Goal: Transaction & Acquisition: Download file/media

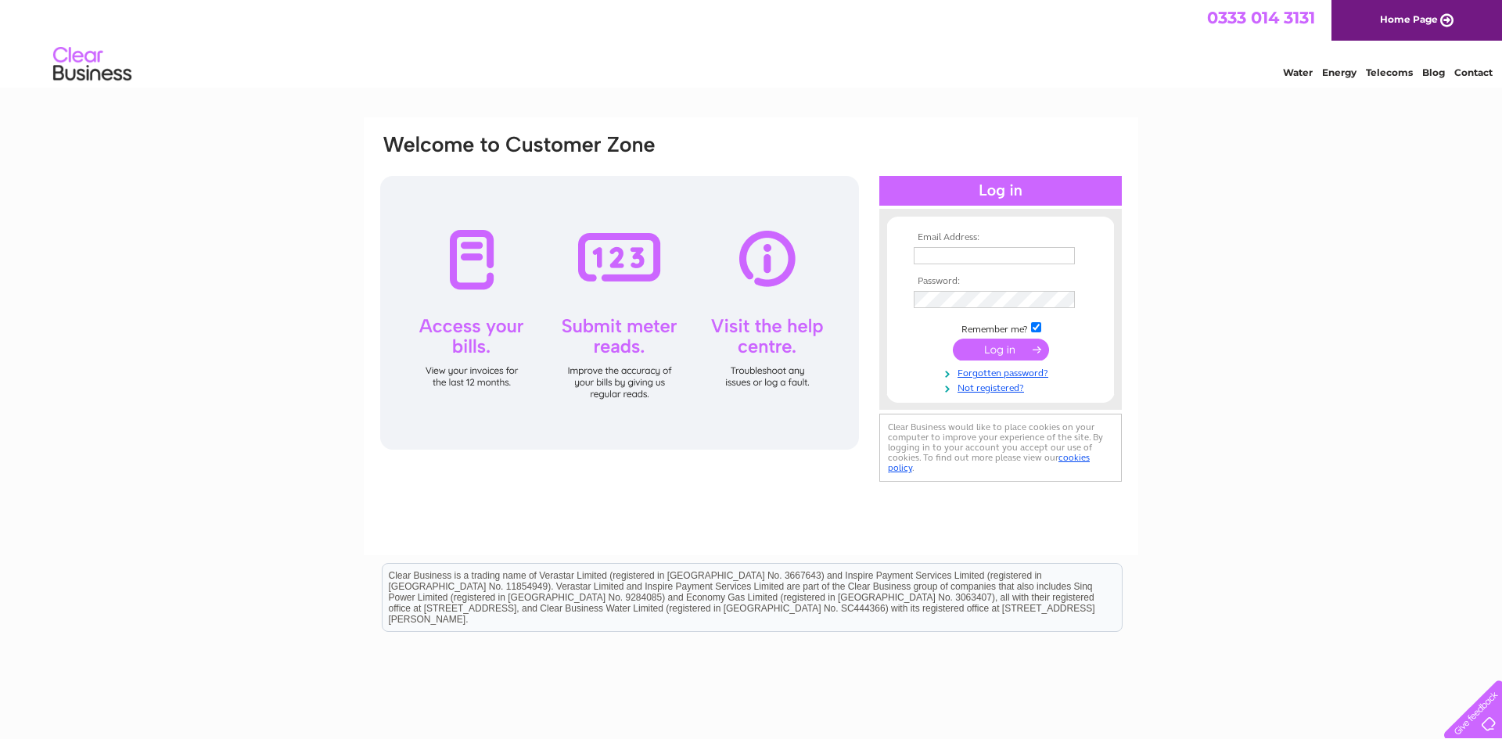
type input "jeanpearson246@btinternet.com"
click at [1001, 350] on input "submit" at bounding box center [1001, 350] width 96 height 22
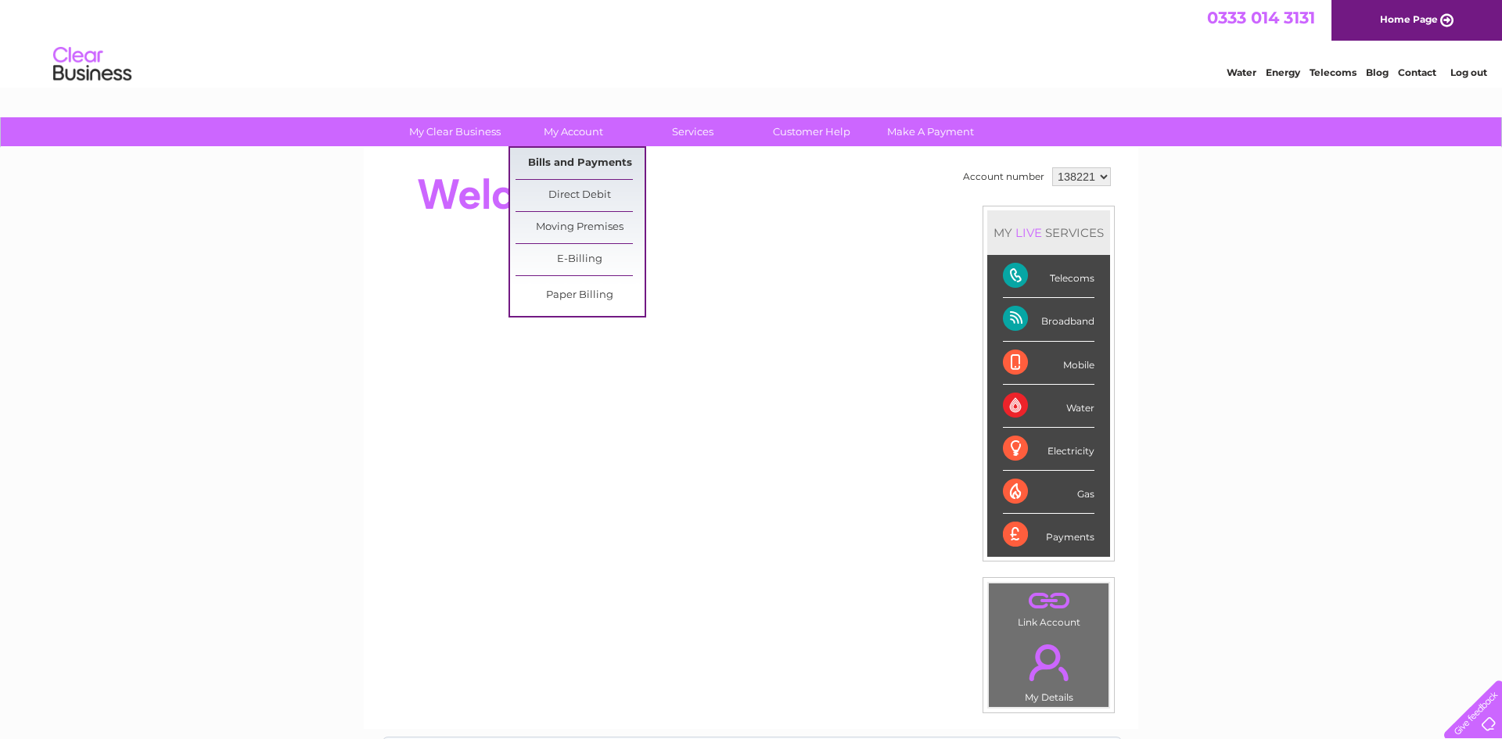
click at [593, 160] on link "Bills and Payments" at bounding box center [579, 163] width 129 height 31
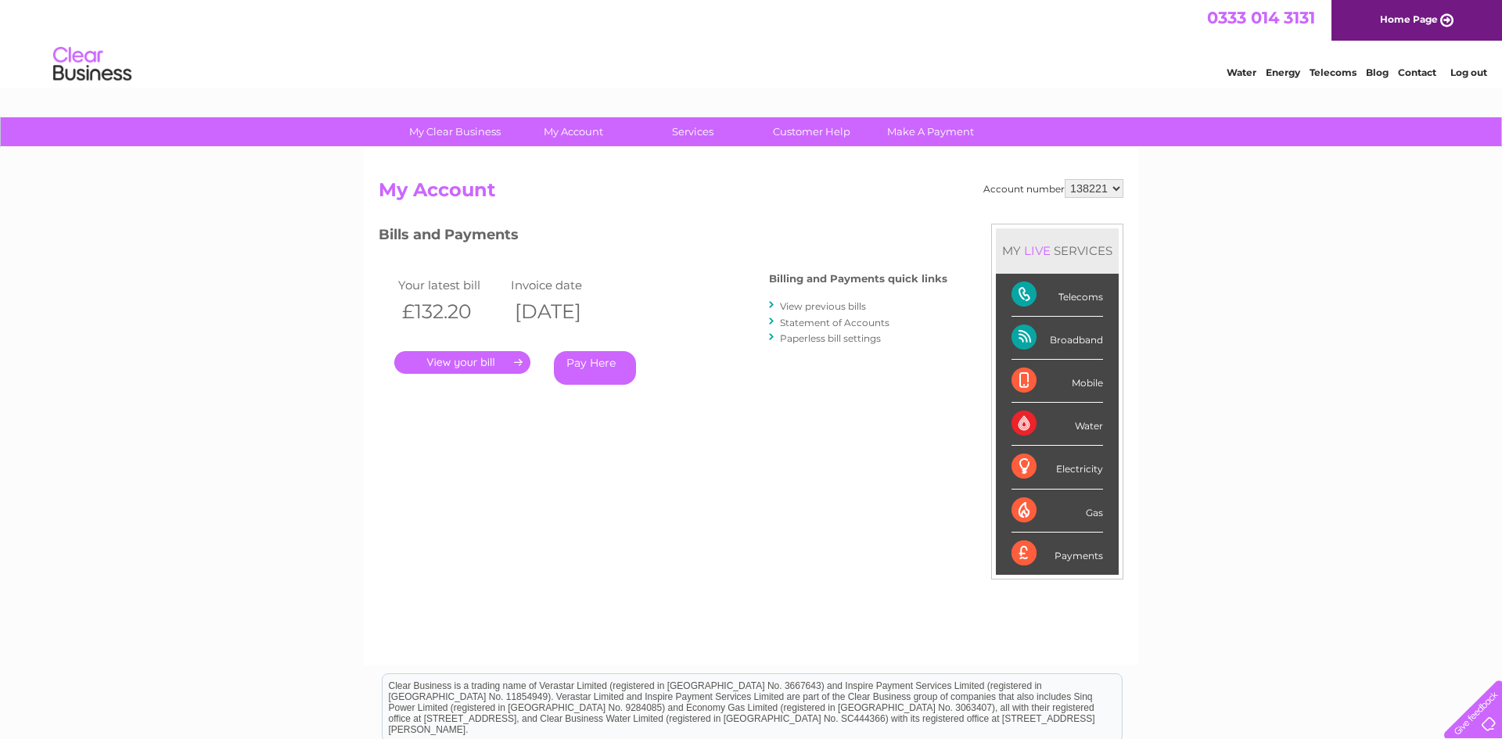
click at [814, 300] on li "View previous bills" at bounding box center [858, 306] width 178 height 16
click at [821, 306] on link "View previous bills" at bounding box center [823, 306] width 86 height 12
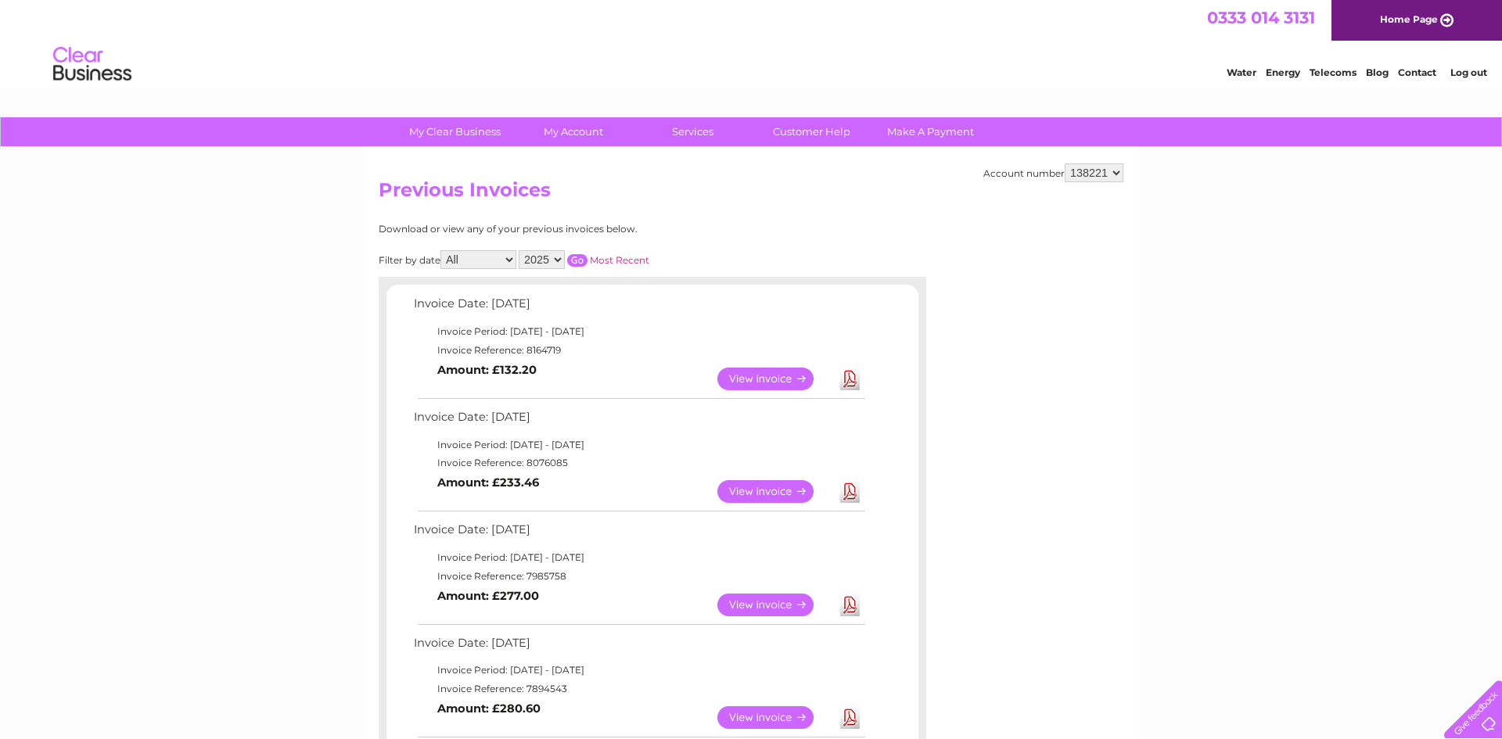
drag, startPoint x: 777, startPoint y: 381, endPoint x: 770, endPoint y: 490, distance: 109.0
click at [770, 490] on link "View" at bounding box center [774, 491] width 115 height 23
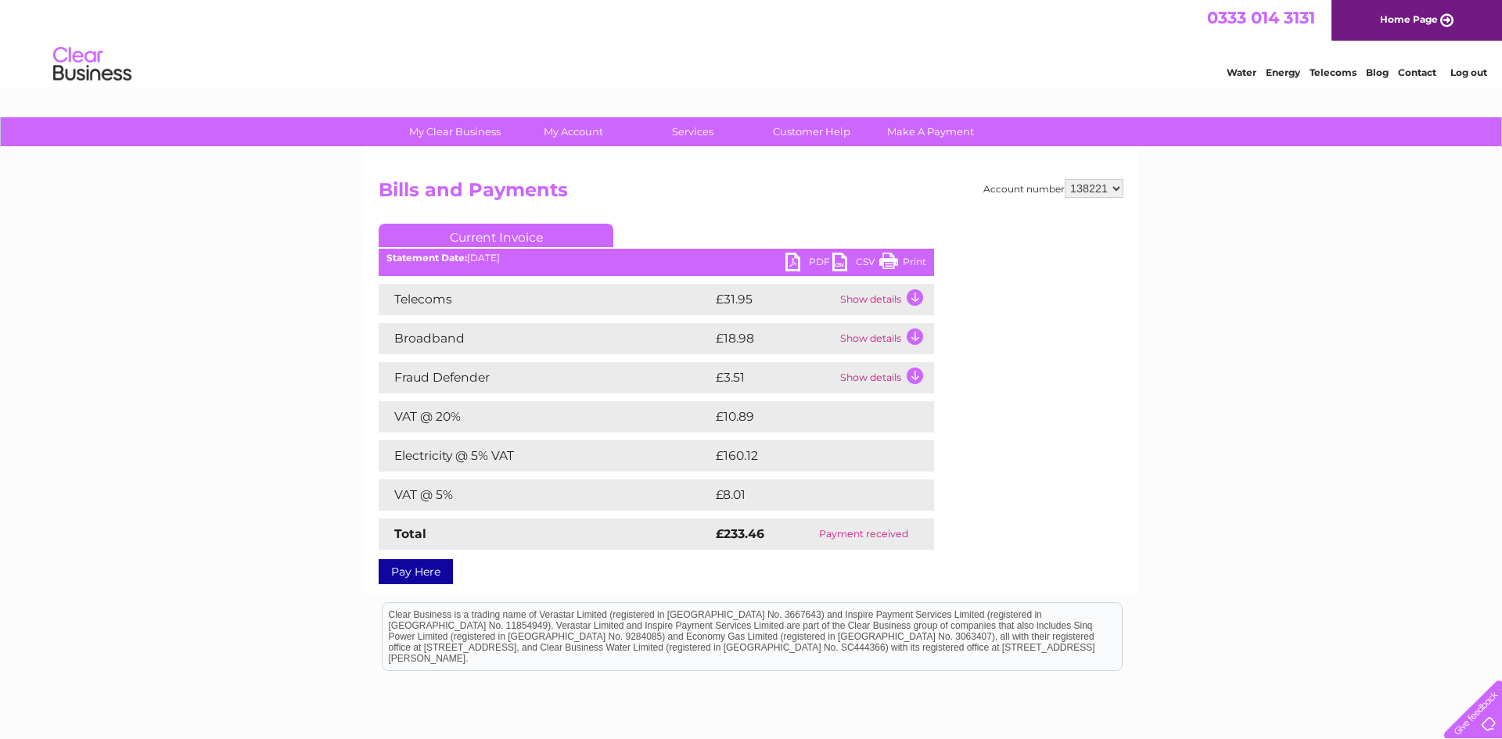
click at [915, 301] on td "Show details" at bounding box center [885, 299] width 98 height 31
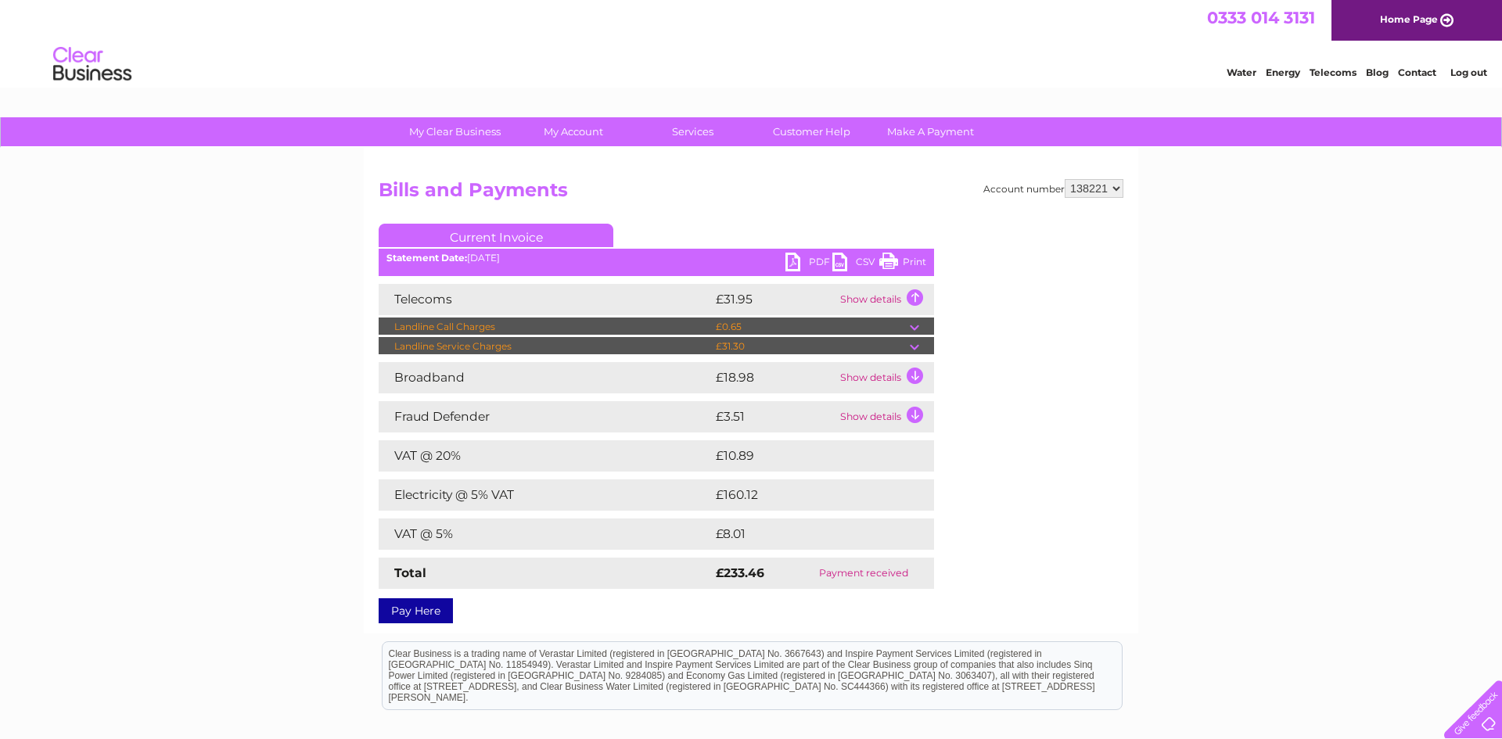
click at [914, 369] on td "Show details" at bounding box center [885, 377] width 98 height 31
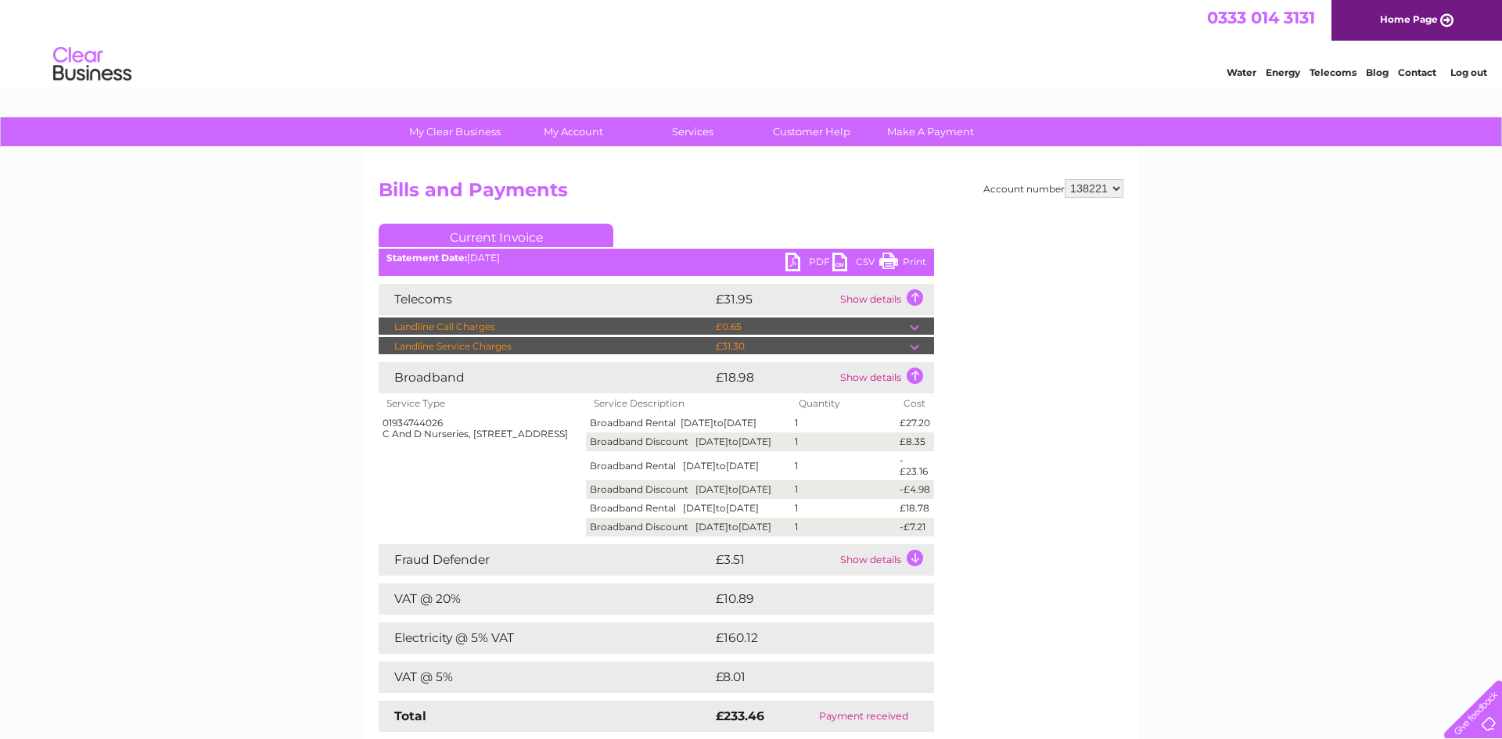
click at [912, 576] on td "Show details" at bounding box center [885, 559] width 98 height 31
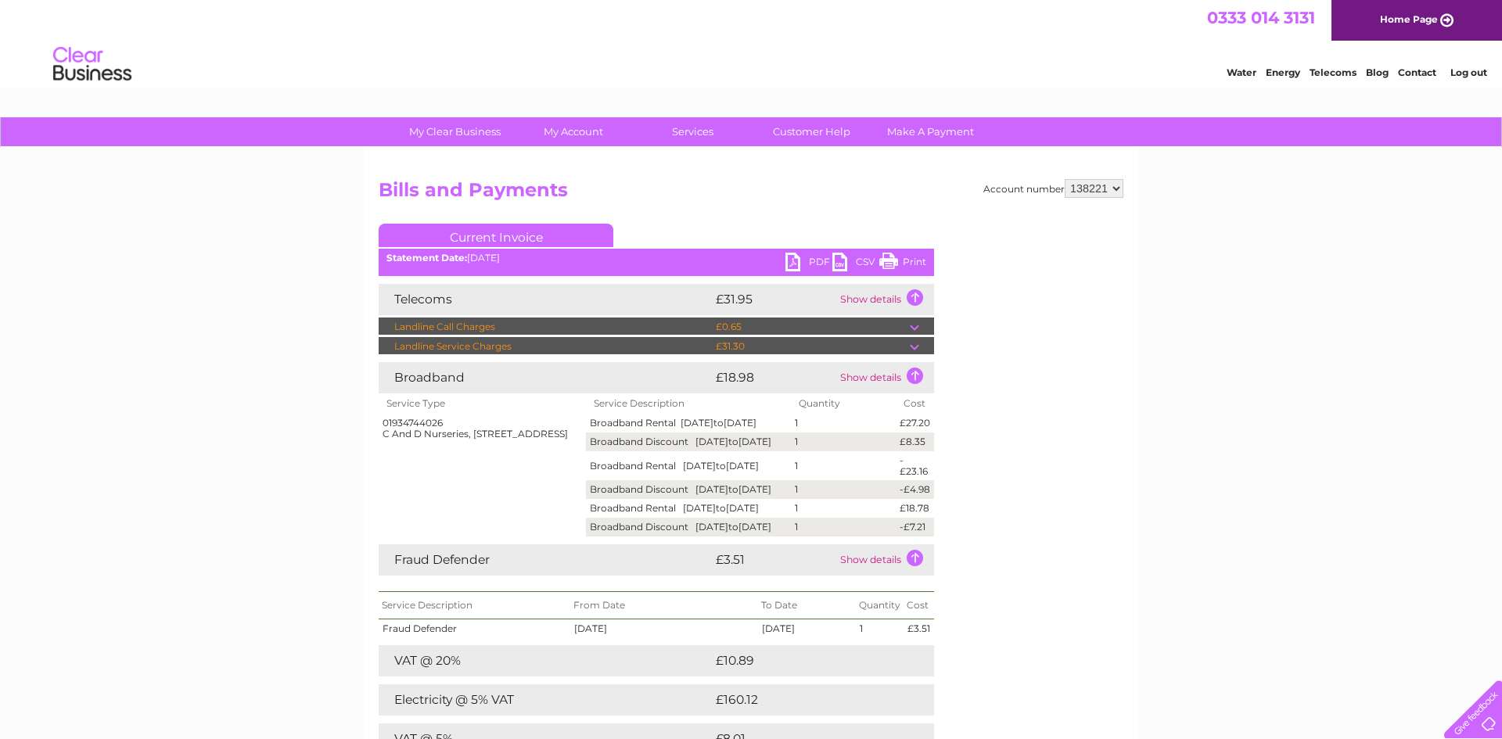
click at [918, 255] on link "Print" at bounding box center [902, 264] width 47 height 23
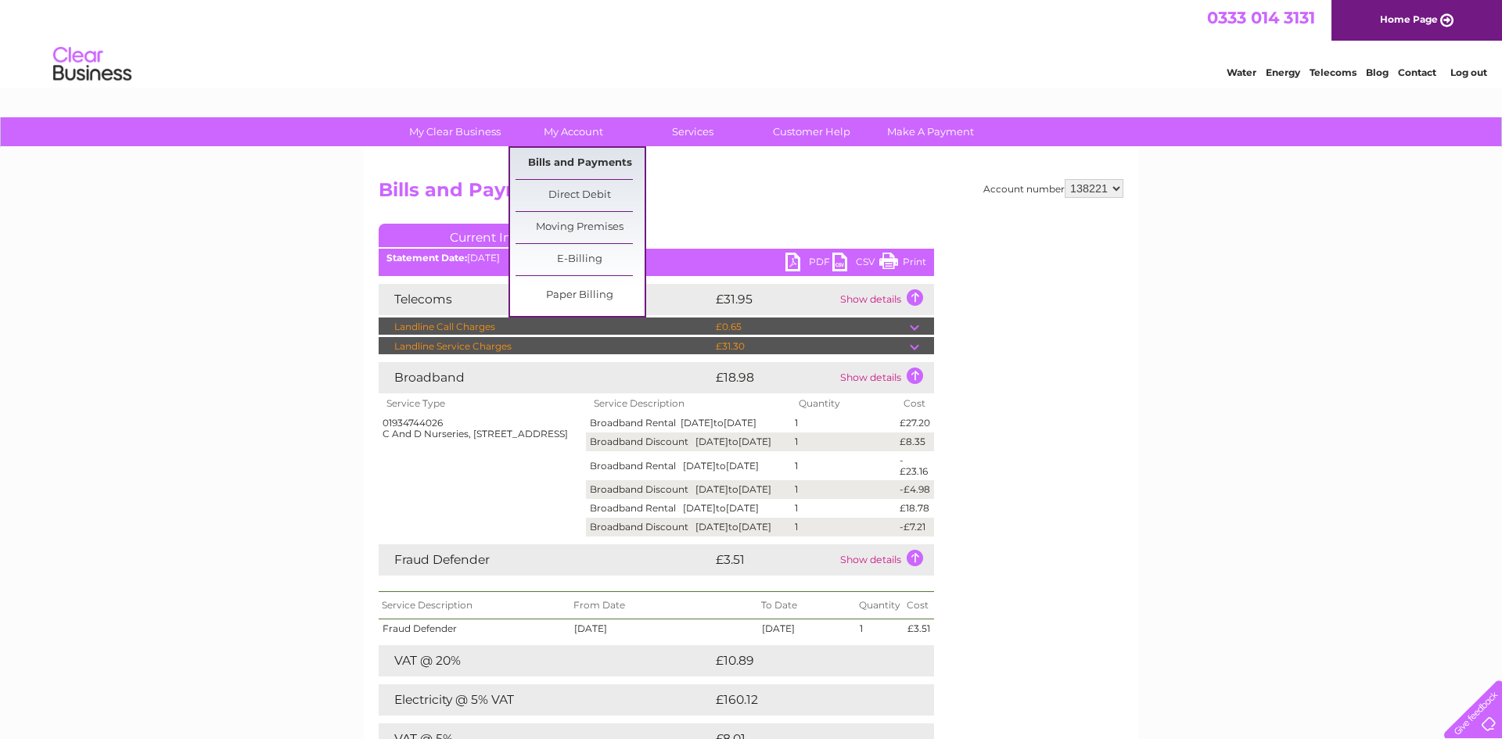
click at [594, 160] on link "Bills and Payments" at bounding box center [579, 163] width 129 height 31
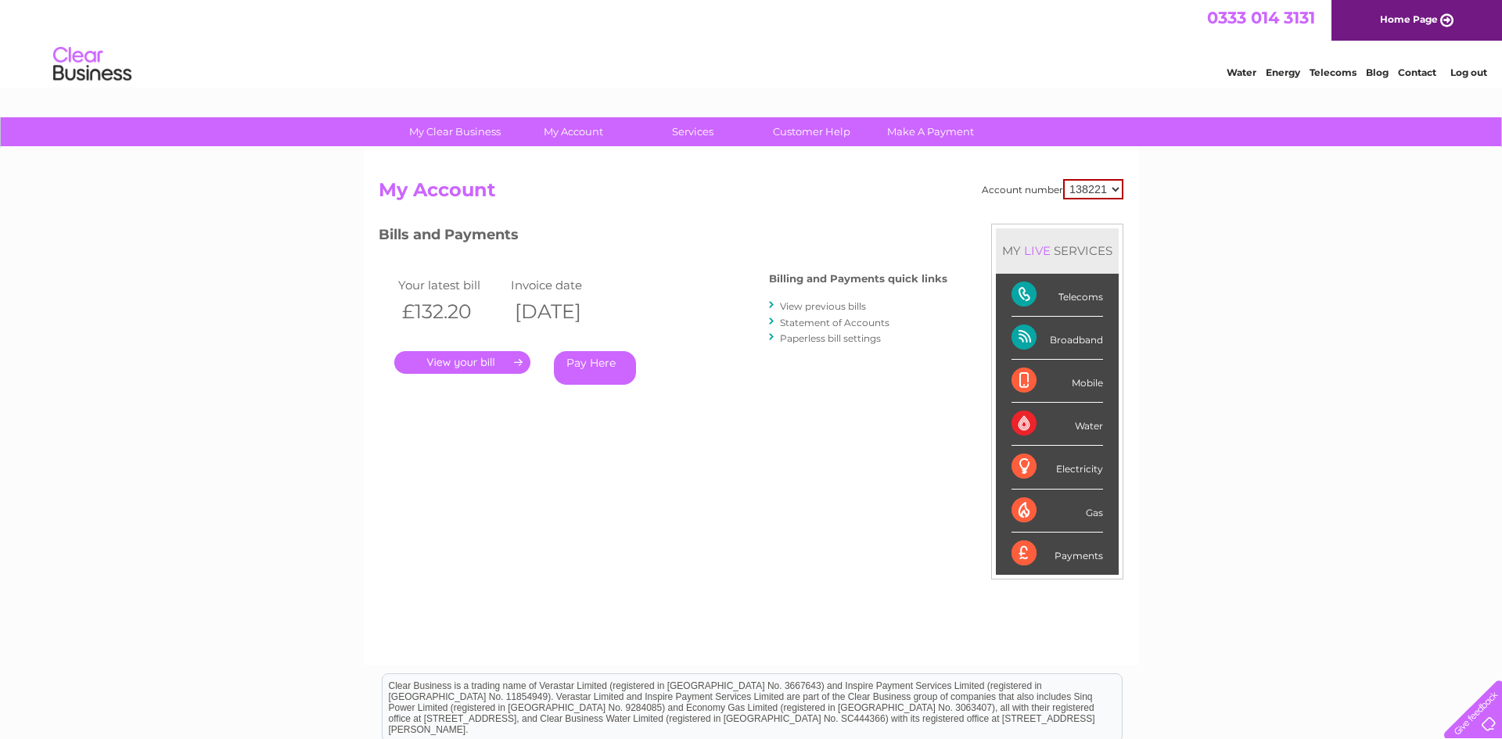
click at [1029, 465] on div "Electricity" at bounding box center [1057, 467] width 92 height 43
click at [1026, 470] on div "Electricity" at bounding box center [1057, 467] width 92 height 43
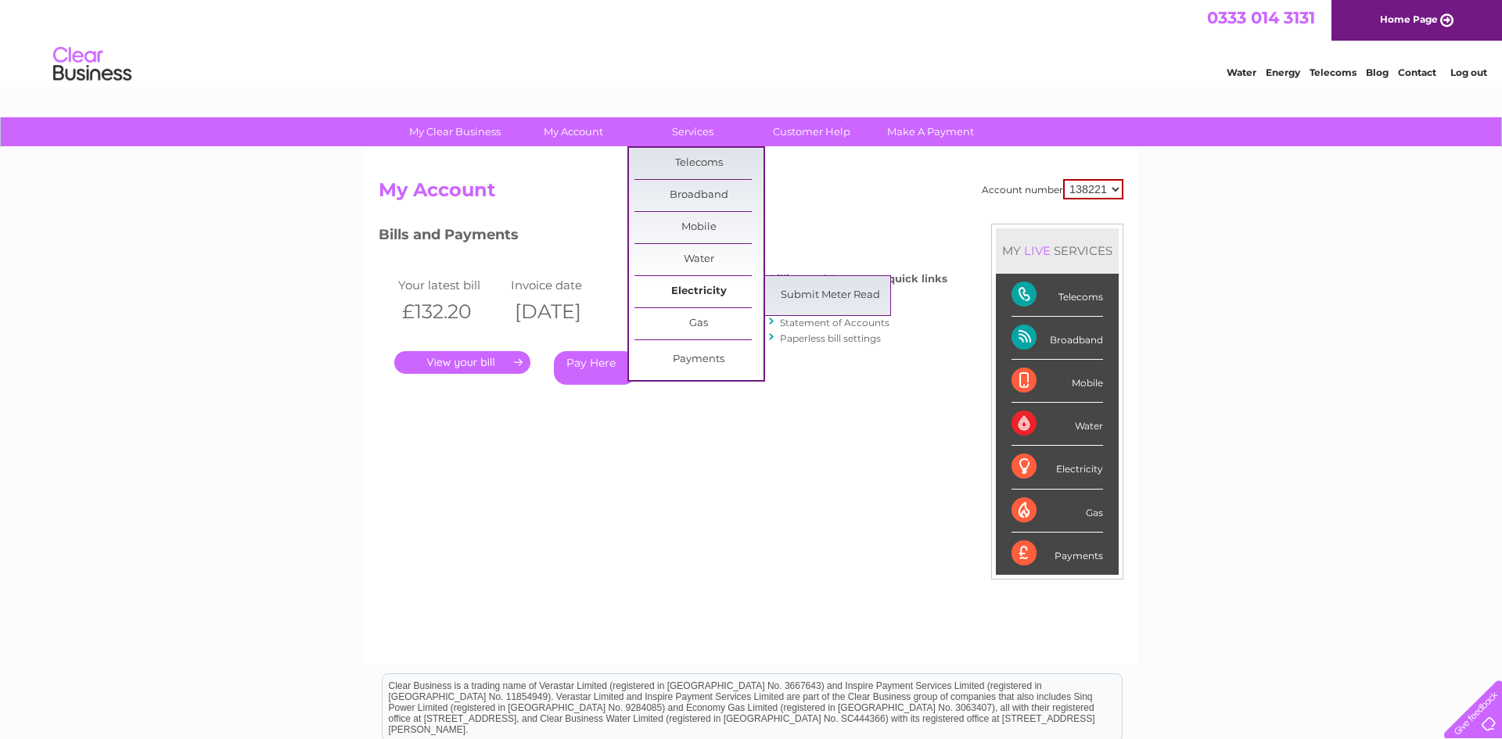
click at [702, 290] on link "Electricity" at bounding box center [698, 291] width 129 height 31
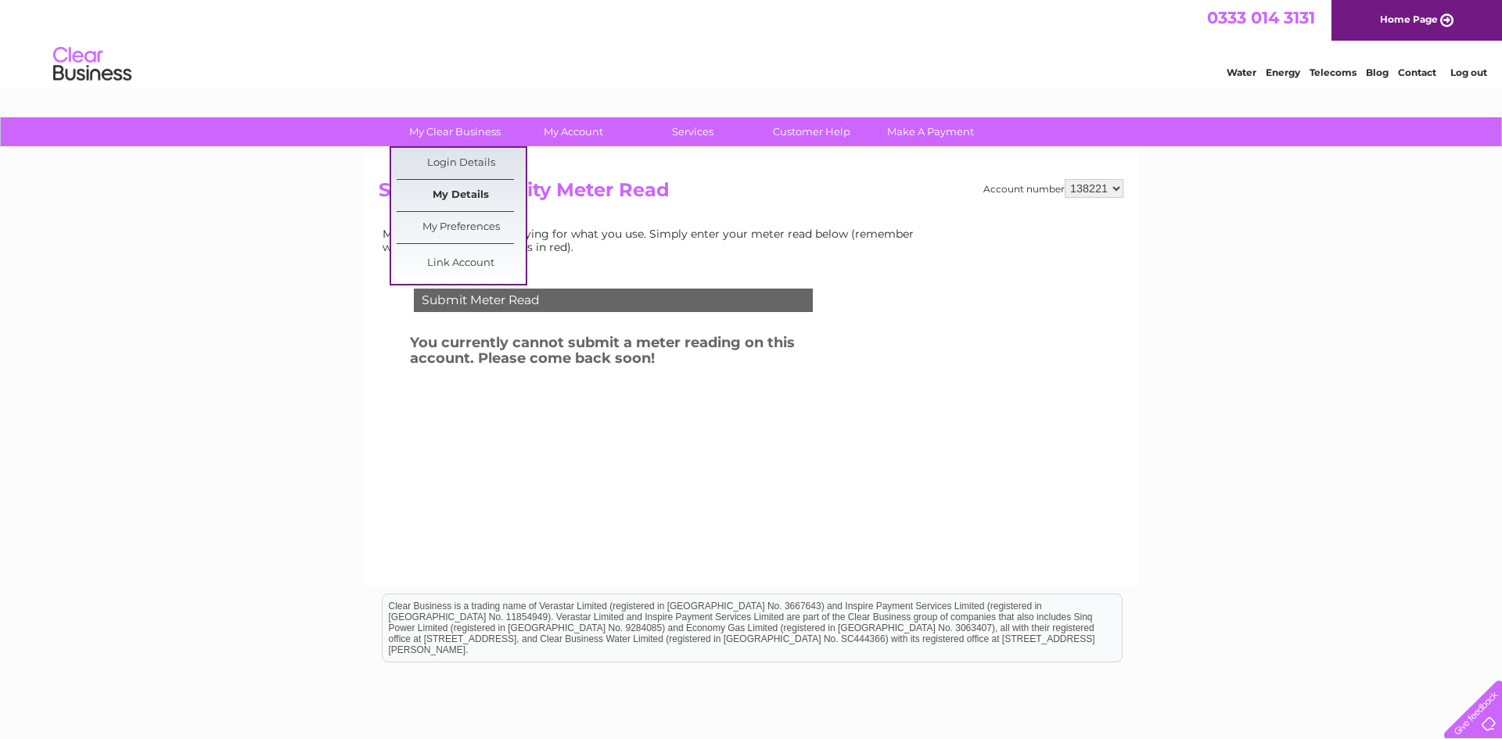
click at [479, 195] on link "My Details" at bounding box center [461, 195] width 129 height 31
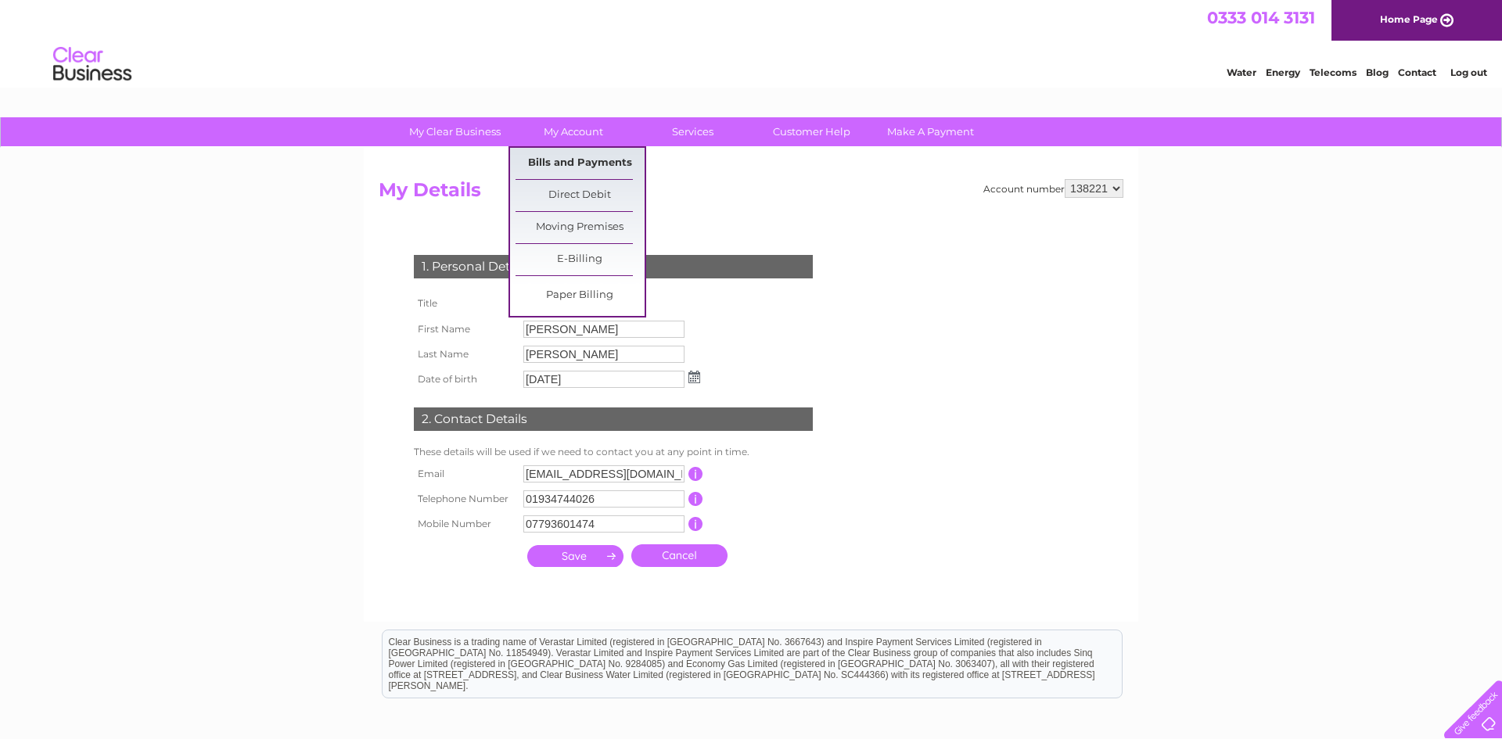
click at [565, 157] on link "Bills and Payments" at bounding box center [579, 163] width 129 height 31
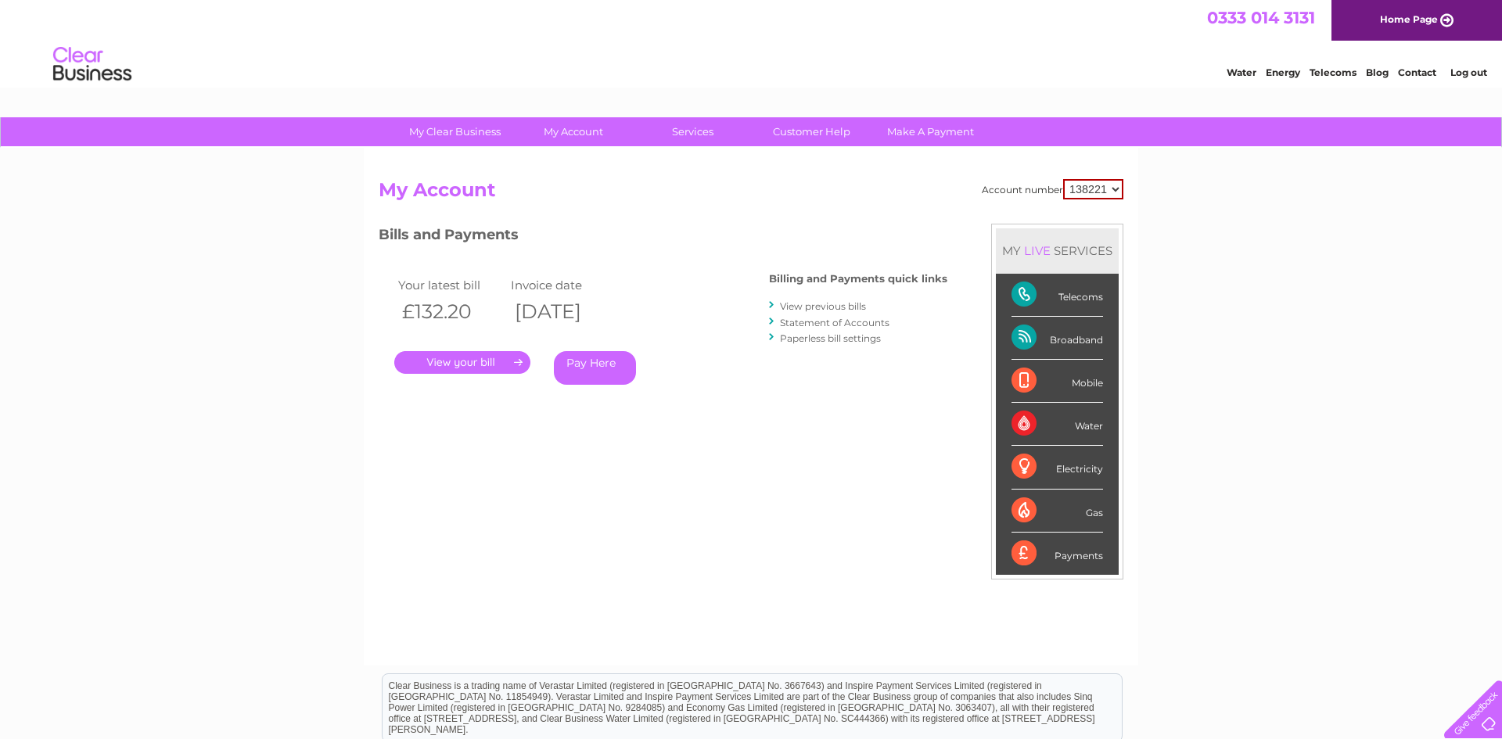
click at [450, 363] on link "." at bounding box center [462, 362] width 136 height 23
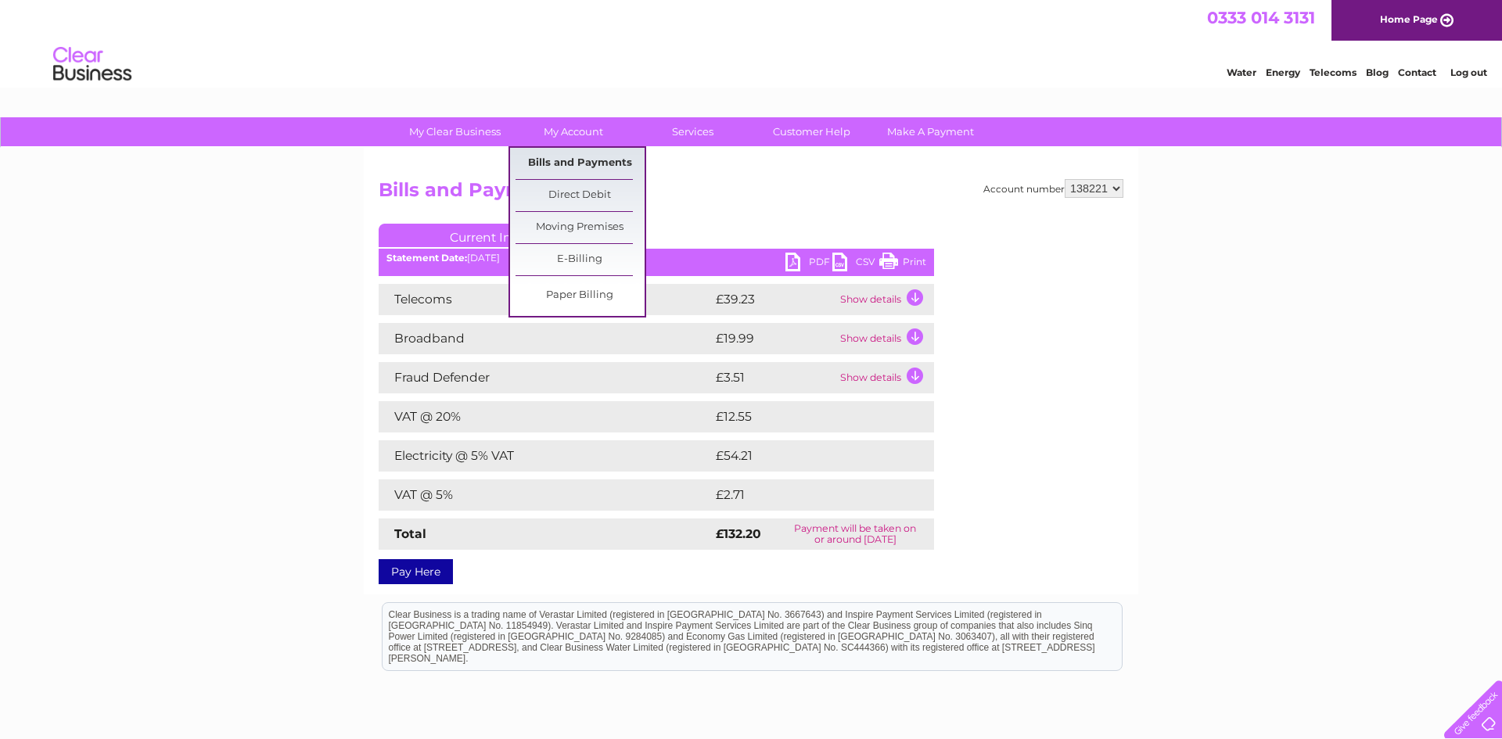
click at [573, 159] on link "Bills and Payments" at bounding box center [579, 163] width 129 height 31
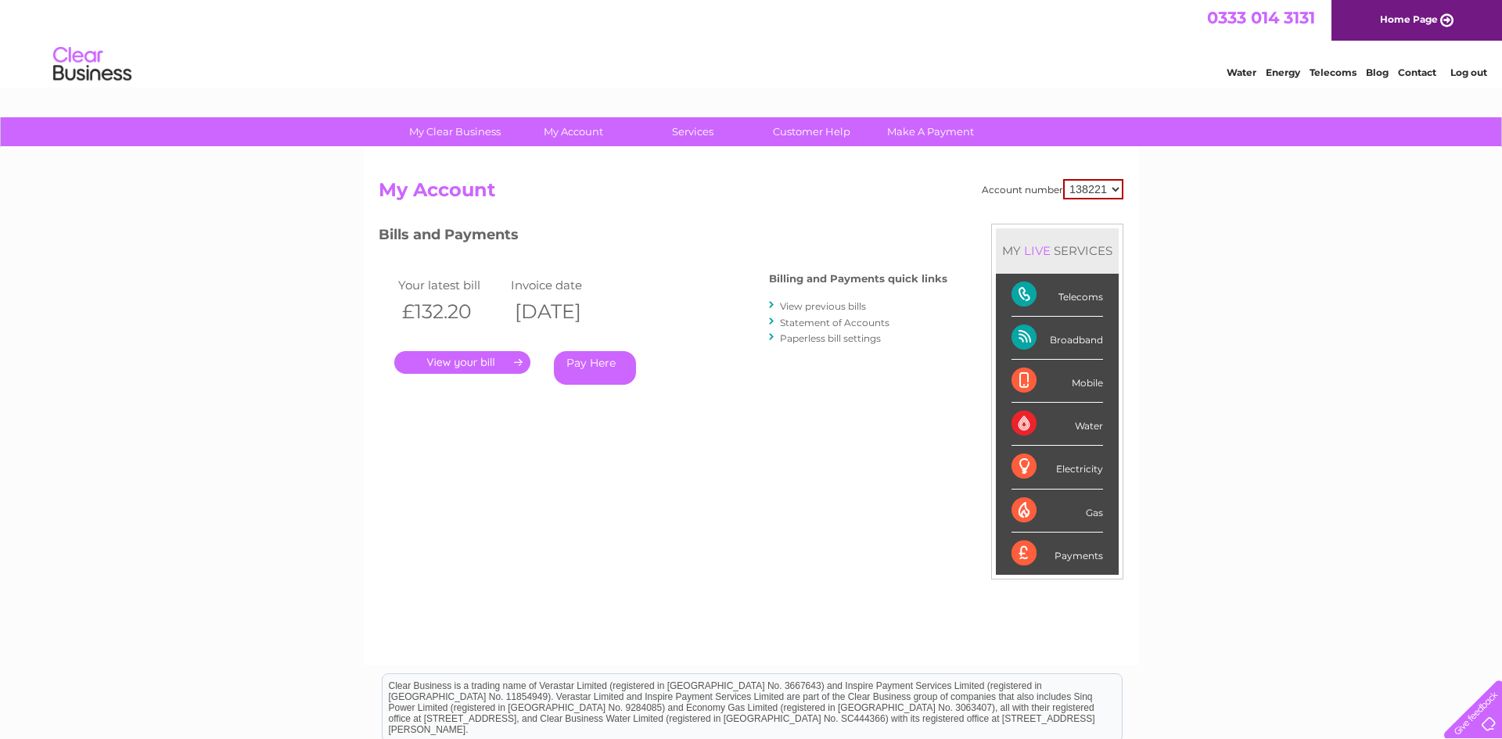
click at [1031, 465] on div "Electricity" at bounding box center [1057, 467] width 92 height 43
click at [467, 360] on link "." at bounding box center [462, 362] width 136 height 23
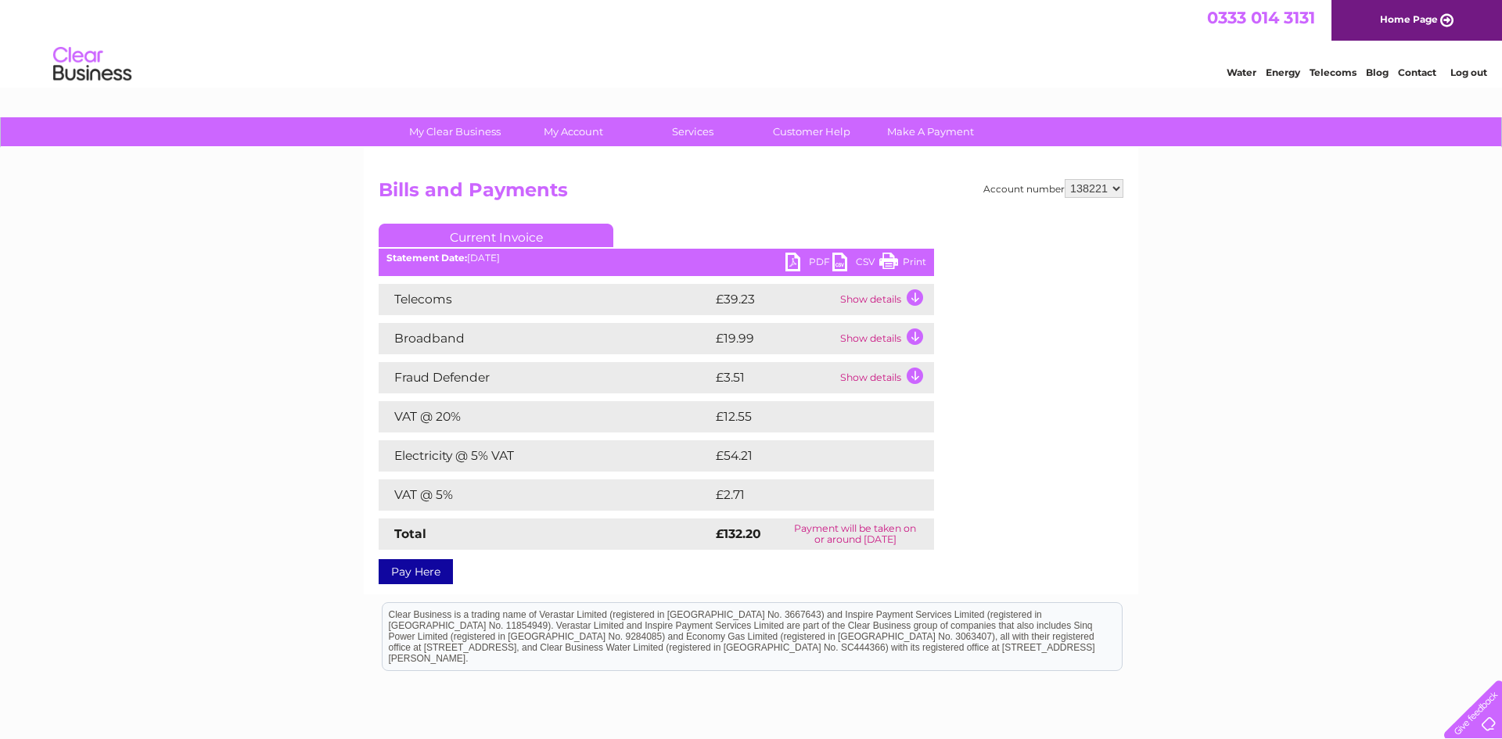
click at [838, 267] on link "CSV" at bounding box center [855, 264] width 47 height 23
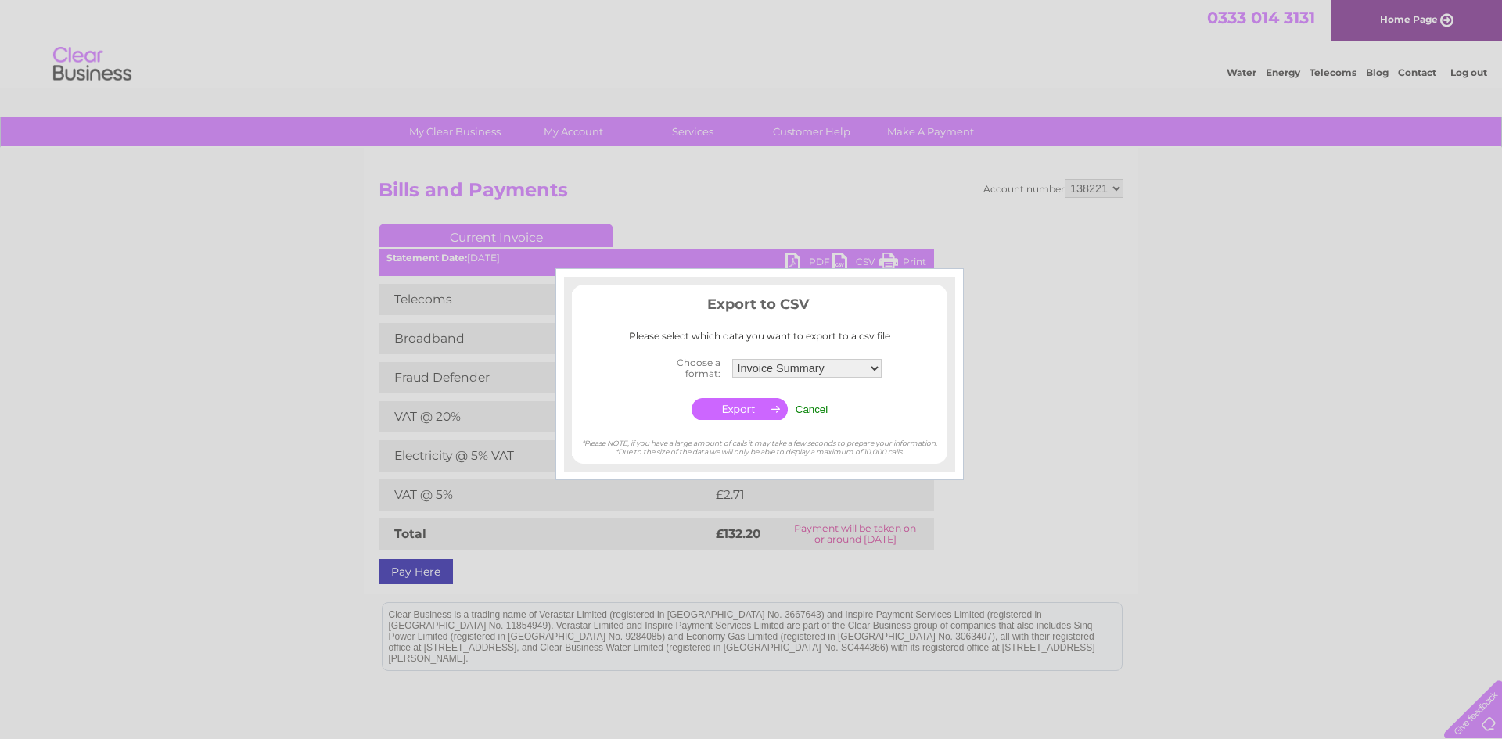
click at [1057, 443] on div at bounding box center [751, 369] width 1502 height 739
click at [814, 405] on input "Cancel" at bounding box center [811, 410] width 33 height 12
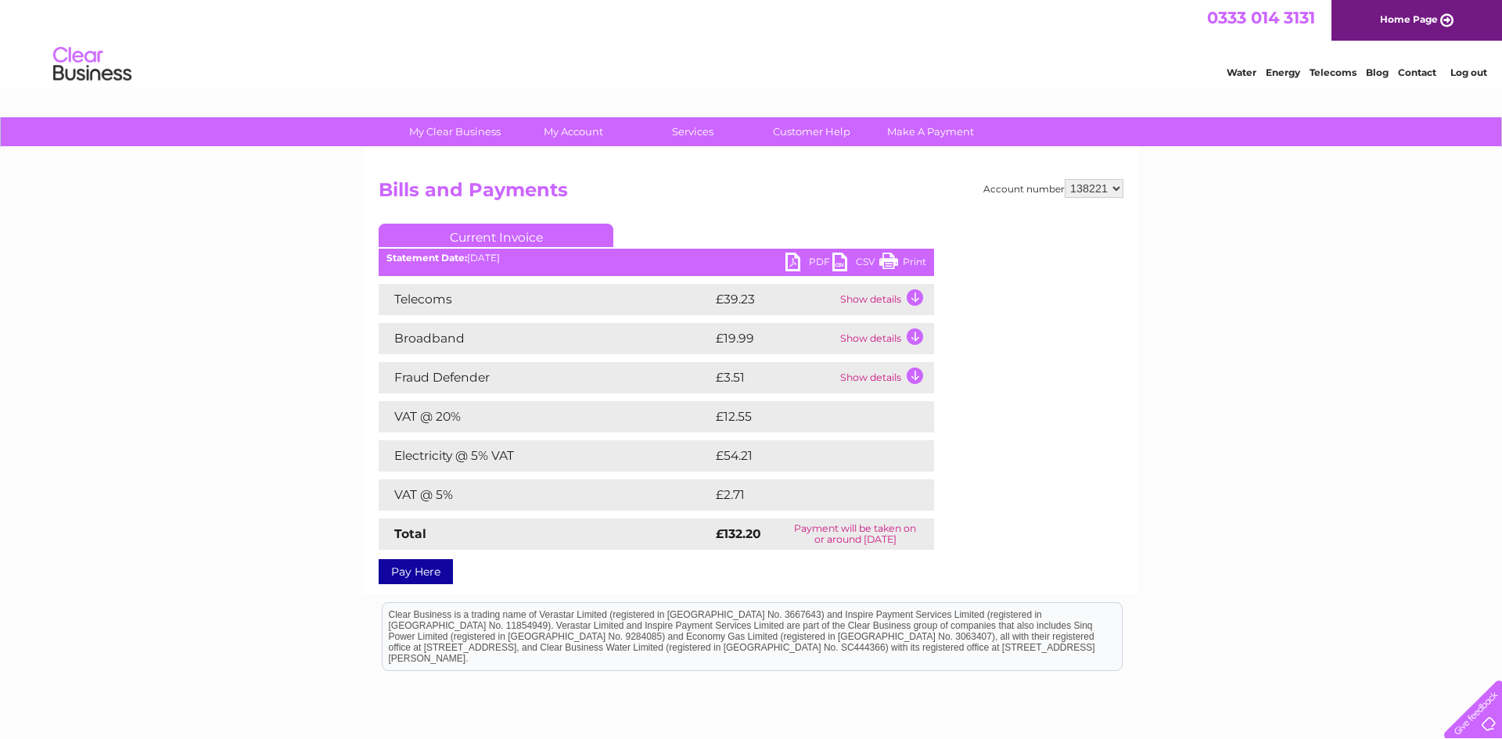
click at [916, 297] on td "Show details" at bounding box center [885, 299] width 98 height 31
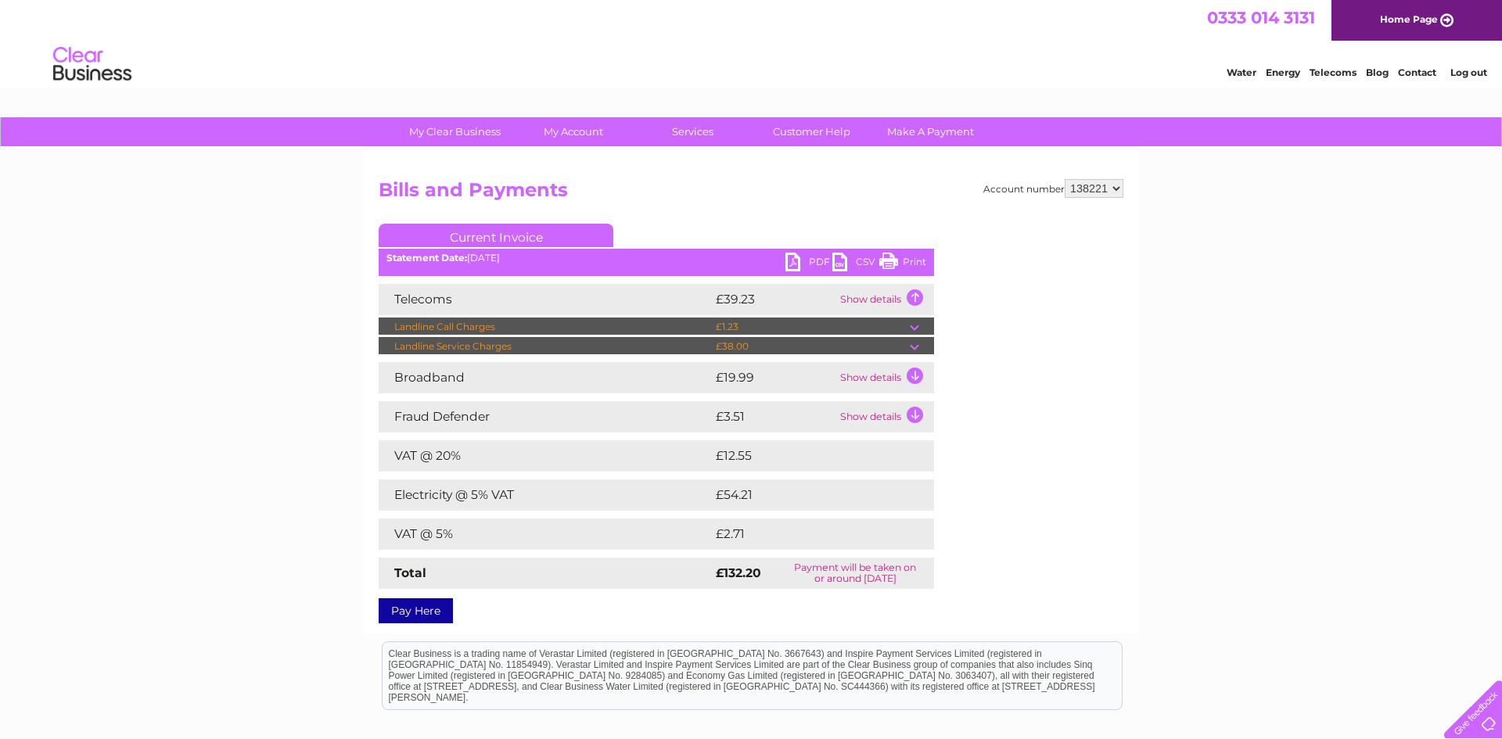
click at [920, 374] on td "Show details" at bounding box center [885, 377] width 98 height 31
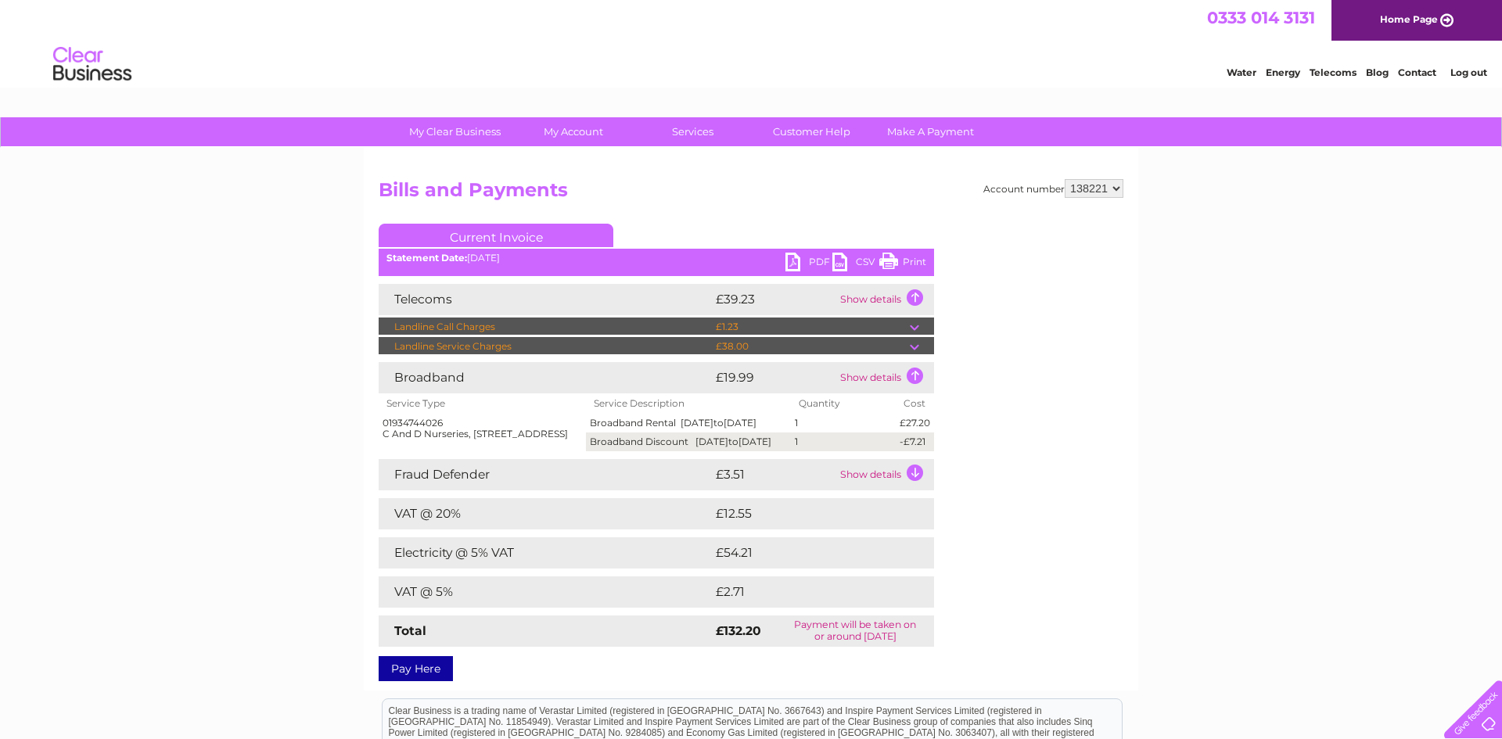
click at [910, 490] on td "Show details" at bounding box center [885, 474] width 98 height 31
